Goal: Find contact information: Find contact information

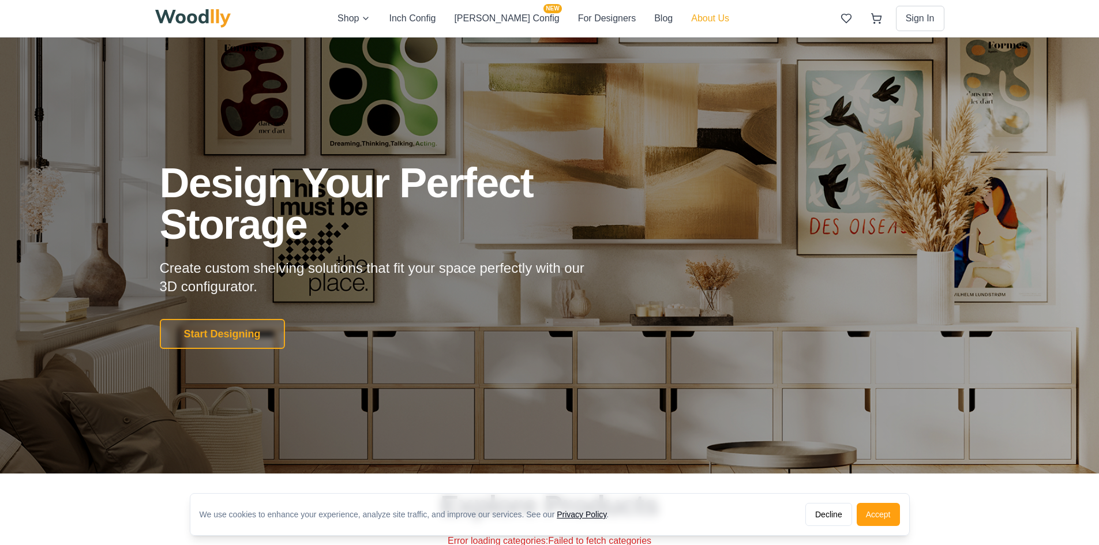
click at [691, 14] on button "About Us" at bounding box center [710, 18] width 38 height 15
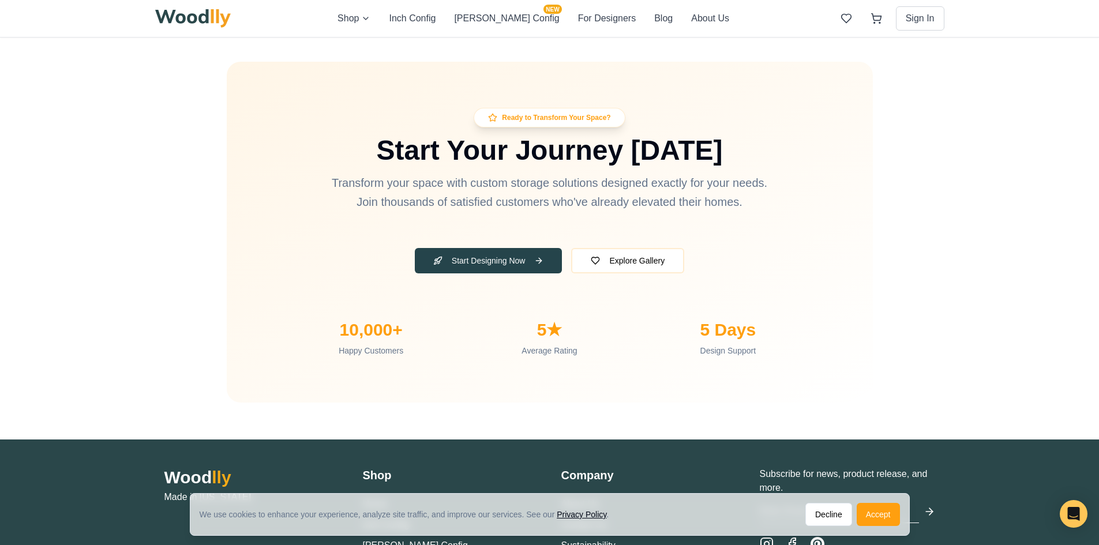
scroll to position [3435, 0]
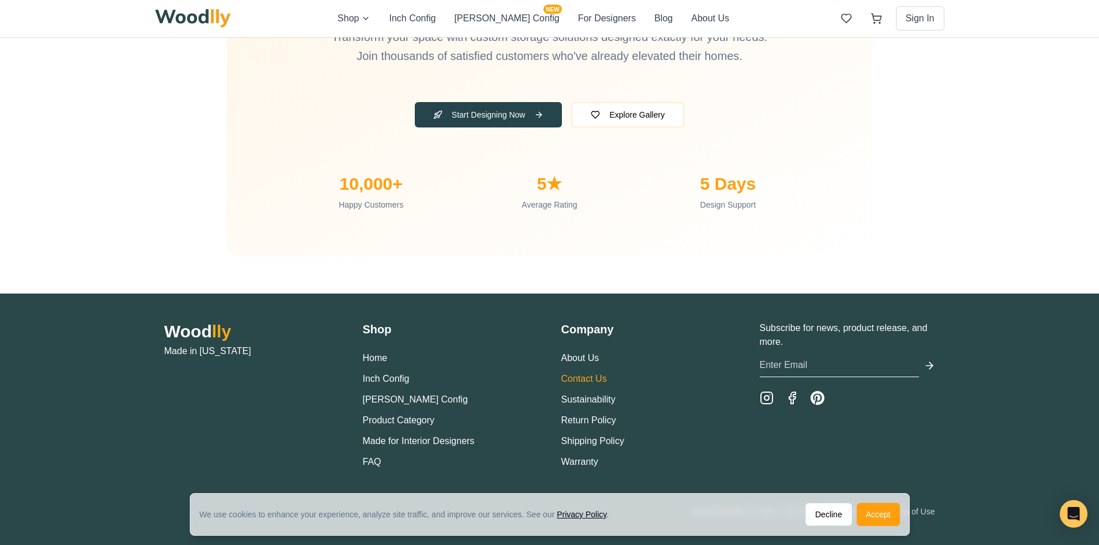
click at [586, 377] on link "Contact Us" at bounding box center [585, 379] width 46 height 10
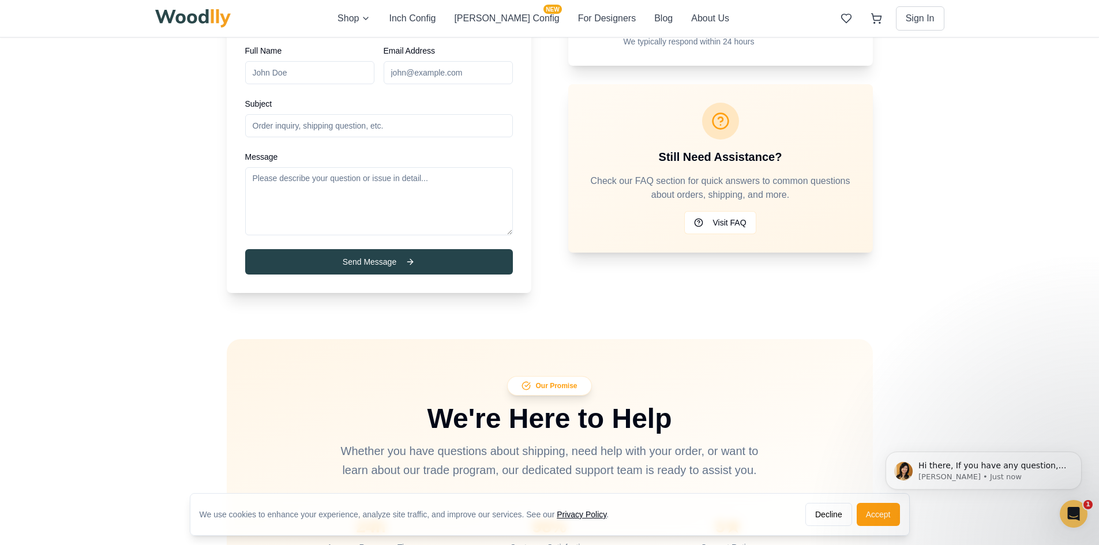
scroll to position [581, 0]
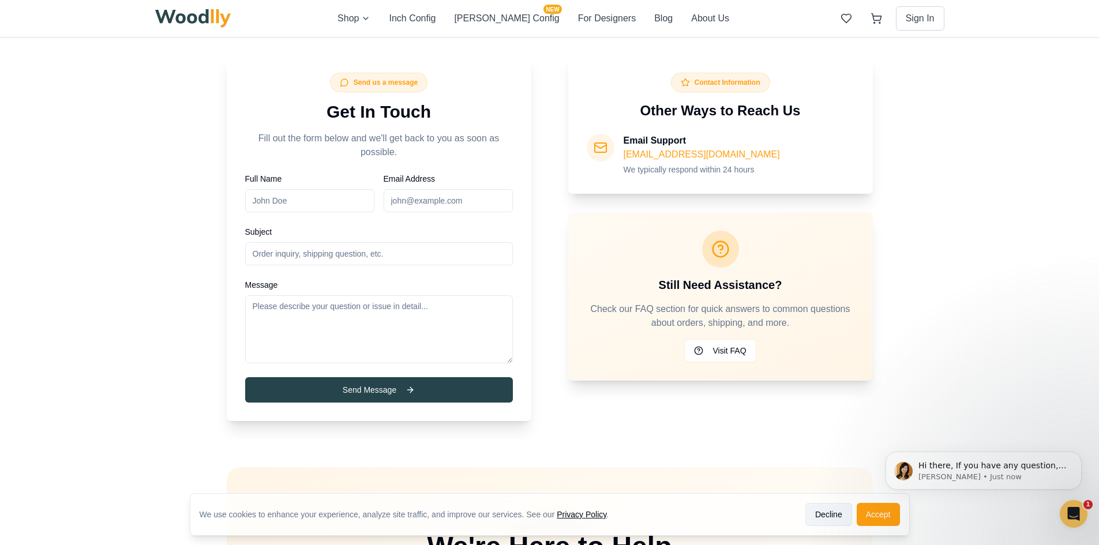
drag, startPoint x: 825, startPoint y: 515, endPoint x: 3, endPoint y: 36, distance: 951.2
click at [825, 515] on button "Decline" at bounding box center [829, 514] width 47 height 23
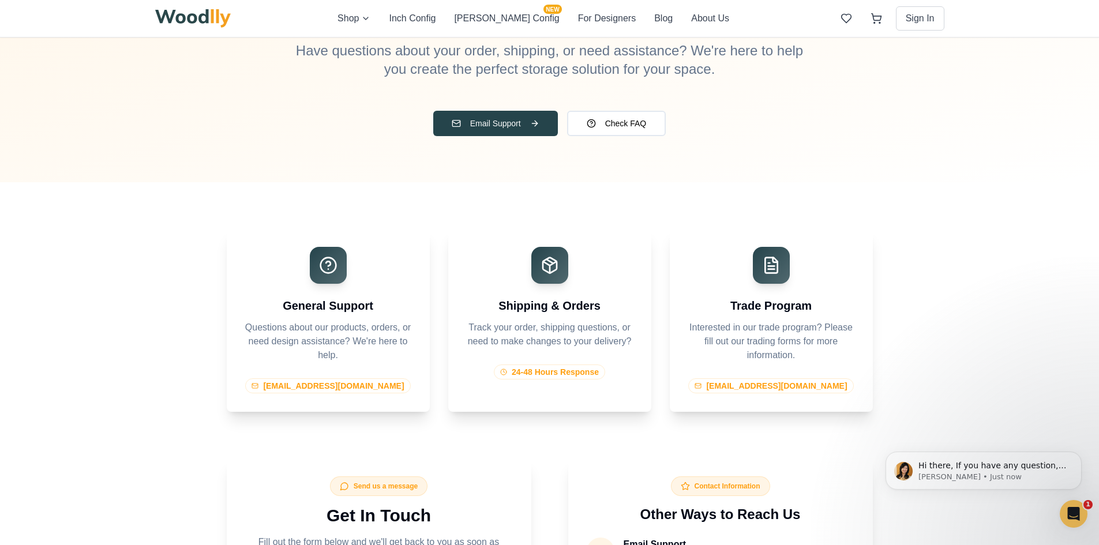
scroll to position [4, 0]
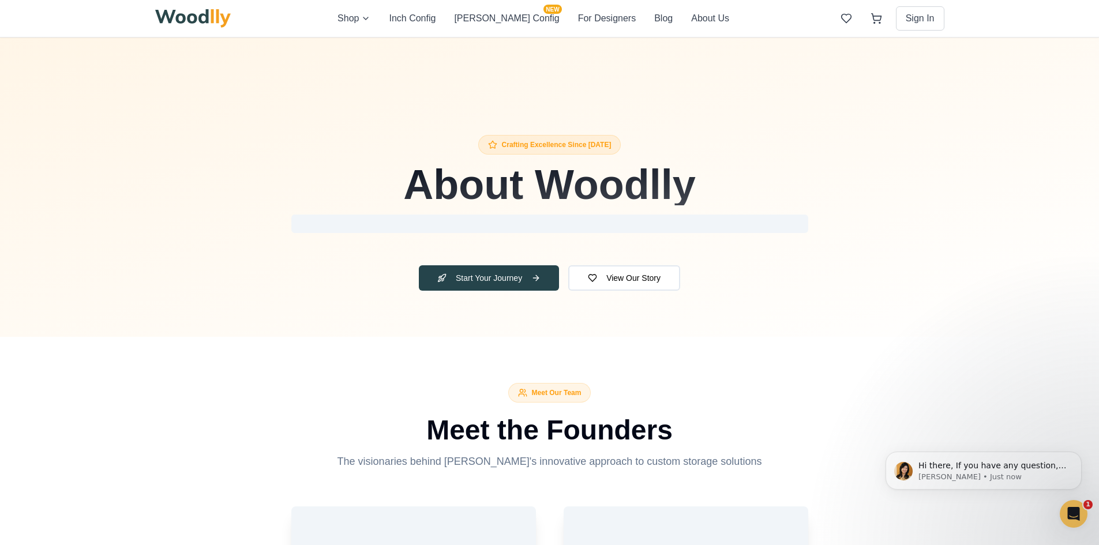
scroll to position [3435, 0]
